Goal: Task Accomplishment & Management: Manage account settings

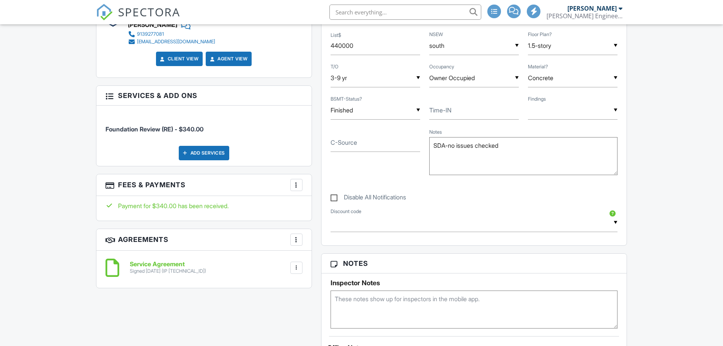
click at [296, 181] on div at bounding box center [297, 185] width 8 height 8
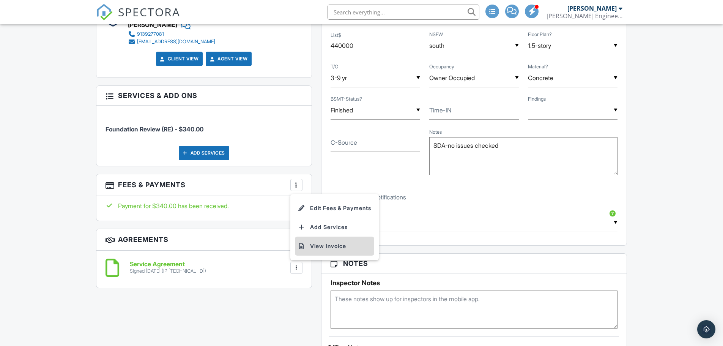
click at [321, 247] on li "View Invoice" at bounding box center [334, 245] width 79 height 19
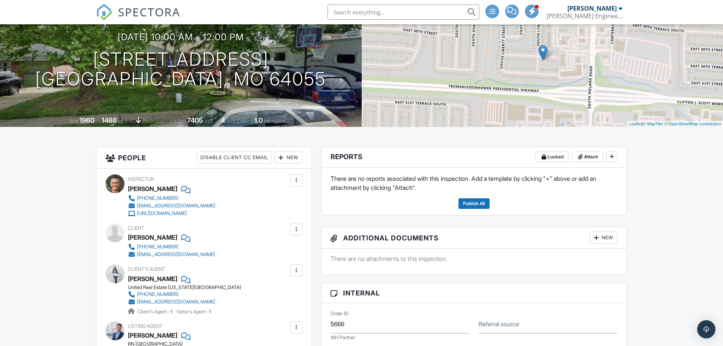
scroll to position [228, 0]
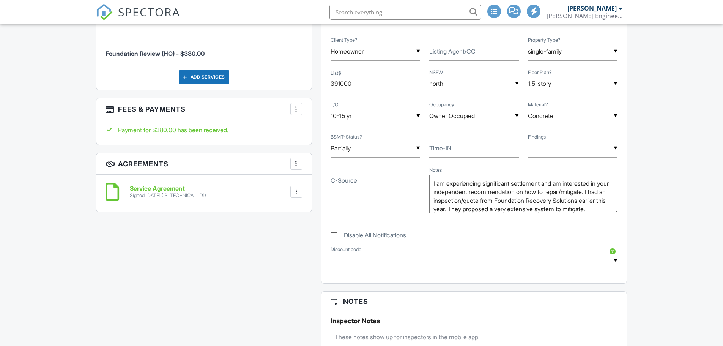
click at [296, 111] on div at bounding box center [297, 109] width 8 height 8
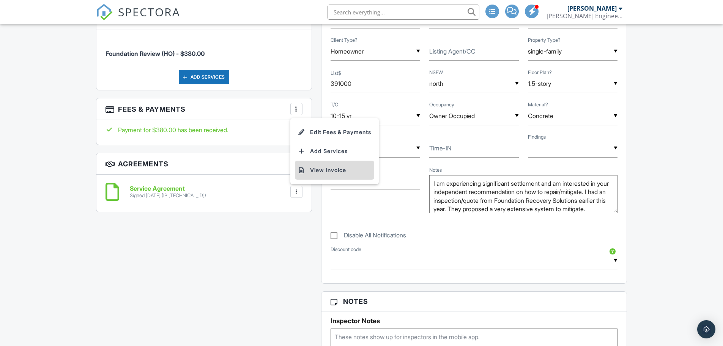
click at [320, 168] on li "View Invoice" at bounding box center [334, 170] width 79 height 19
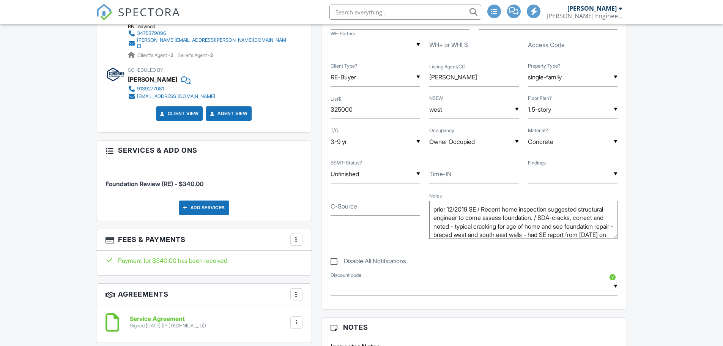
scroll to position [455, 0]
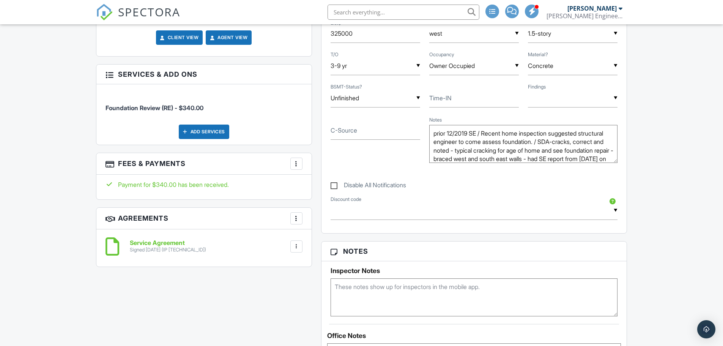
click at [300, 160] on div "More" at bounding box center [296, 163] width 12 height 12
click at [316, 219] on li "View Invoice" at bounding box center [334, 224] width 79 height 19
